Goal: Navigation & Orientation: Find specific page/section

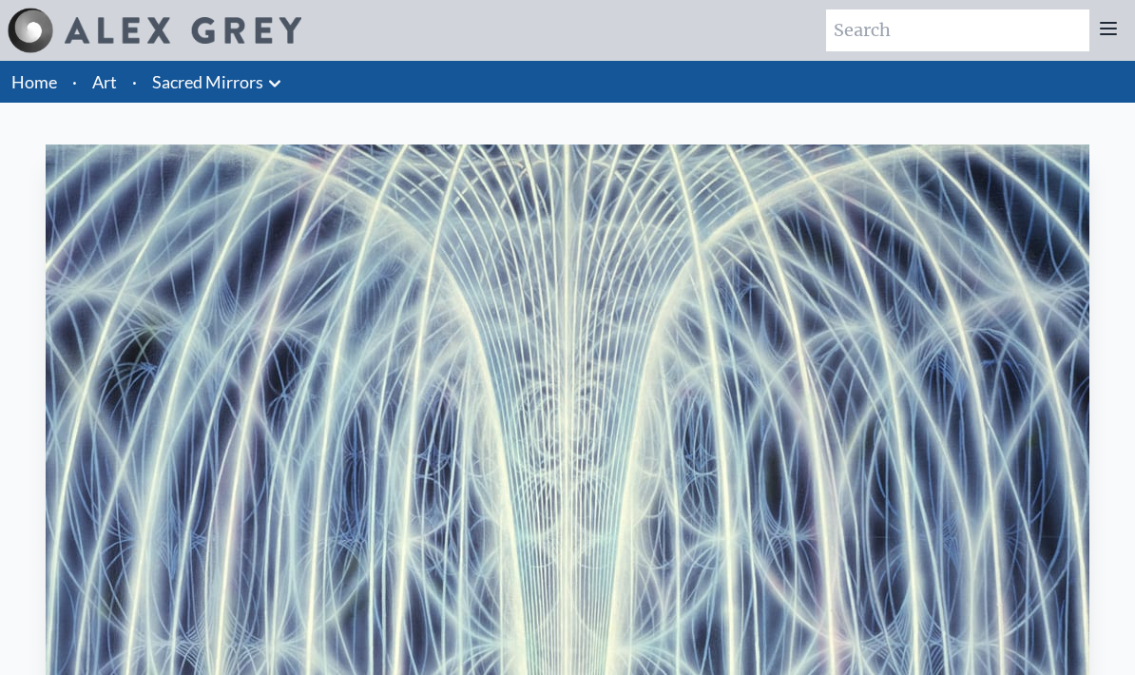
click at [264, 91] on icon at bounding box center [274, 83] width 23 height 23
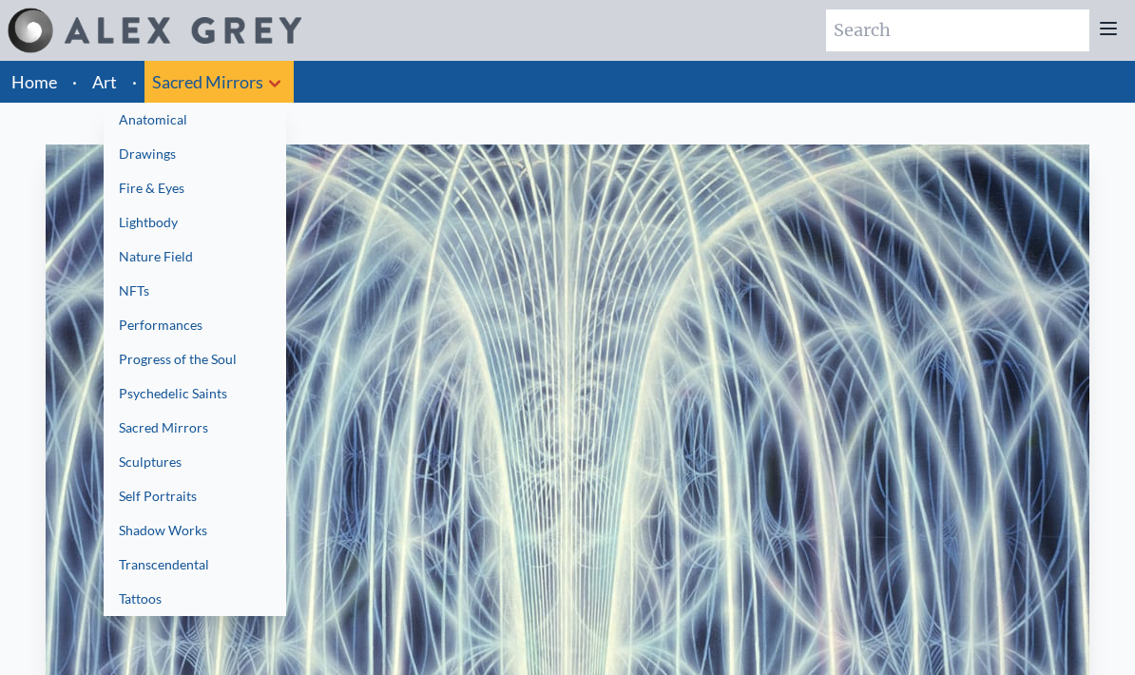
click at [168, 160] on link "Drawings" at bounding box center [195, 154] width 182 height 34
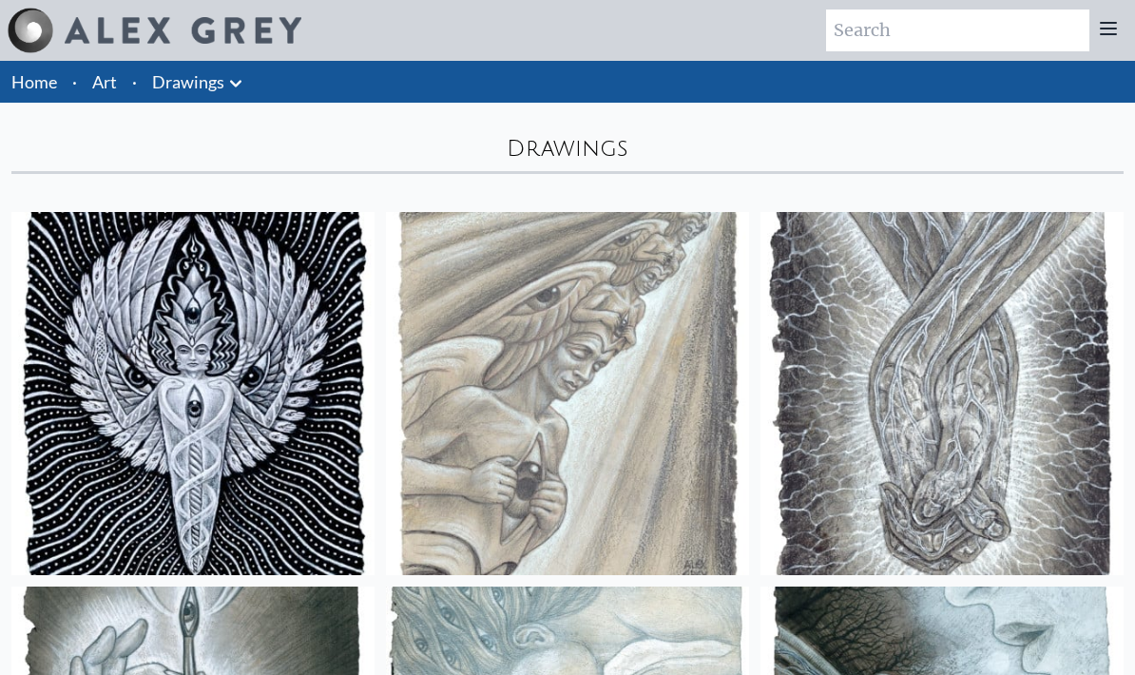
click at [200, 86] on link "Drawings" at bounding box center [188, 81] width 72 height 27
click at [224, 91] on icon at bounding box center [235, 83] width 23 height 23
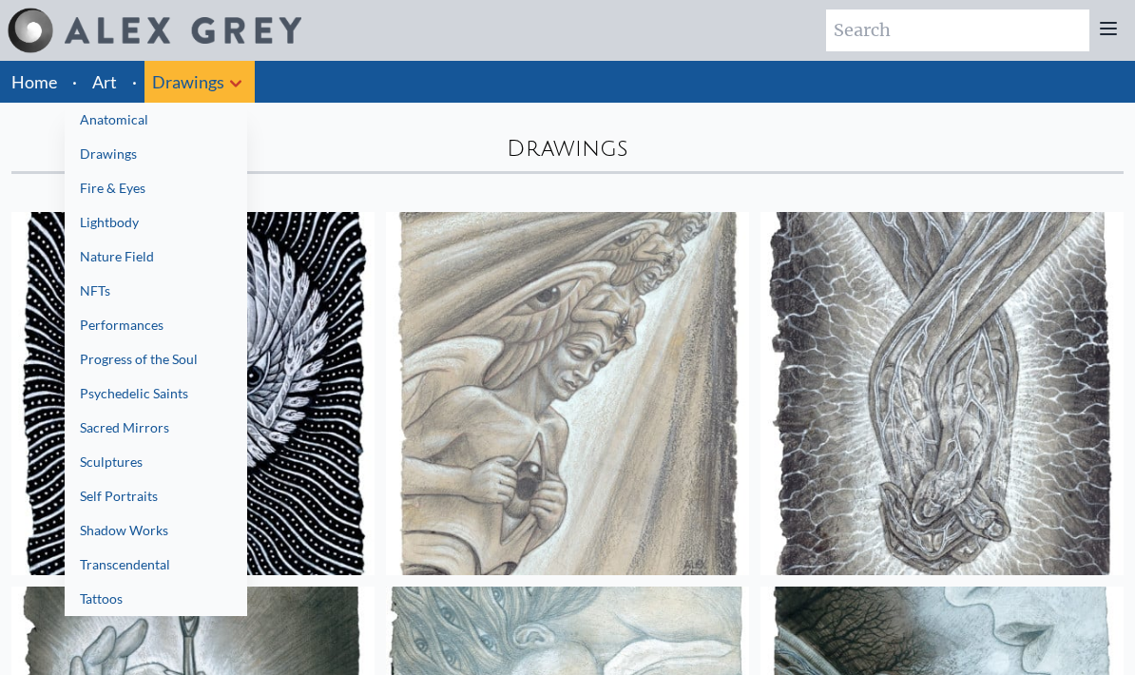
click at [138, 125] on link "Anatomical" at bounding box center [156, 120] width 182 height 34
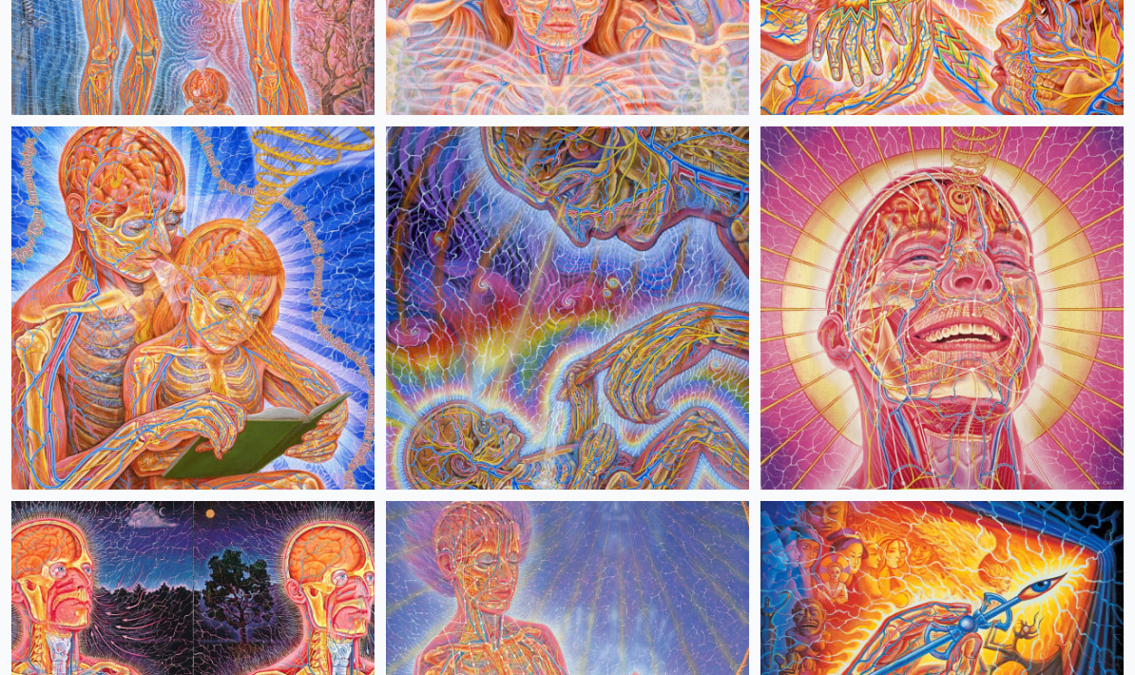
scroll to position [1788, 0]
